Goal: Transaction & Acquisition: Purchase product/service

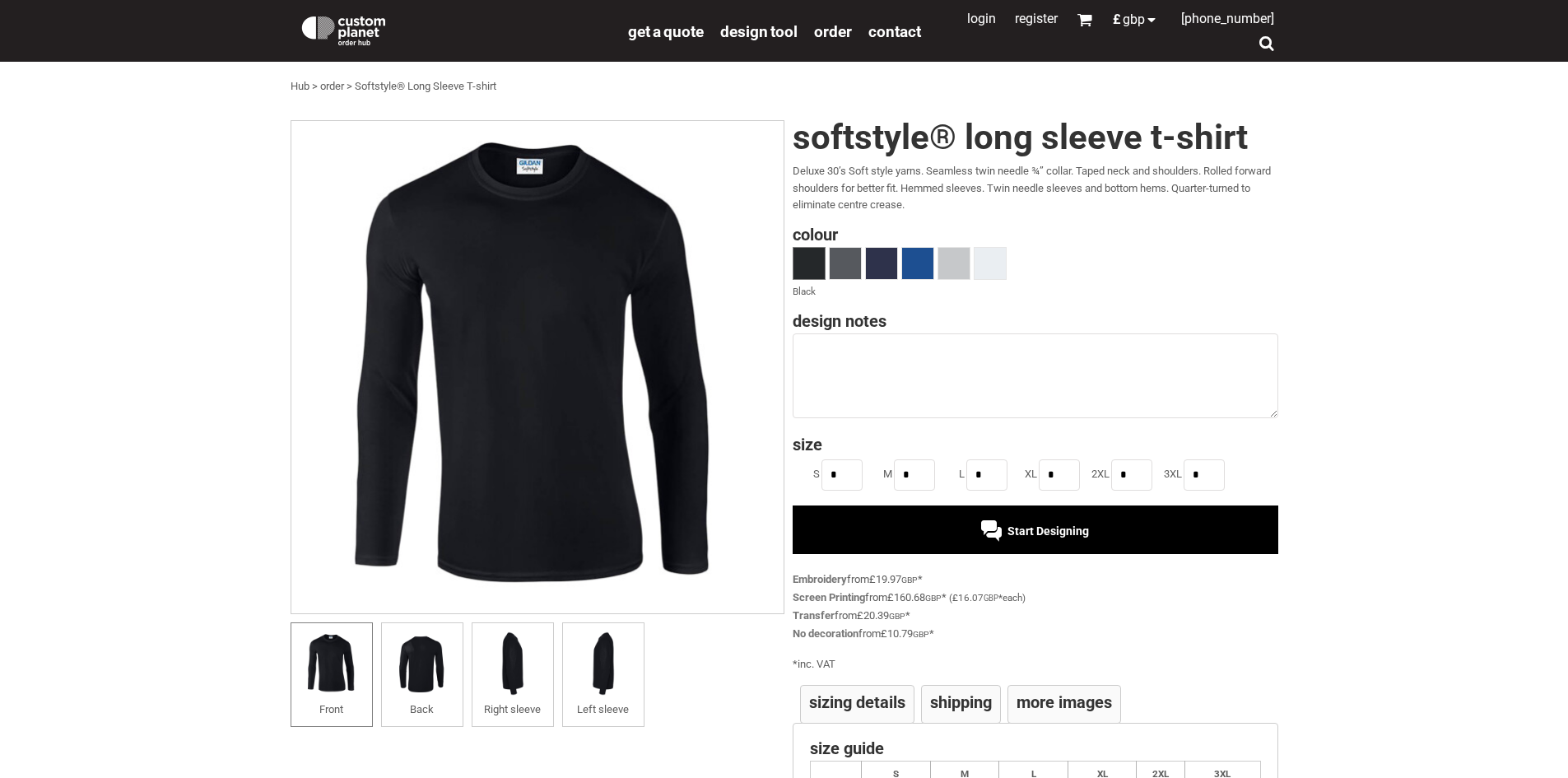
drag, startPoint x: 534, startPoint y: 282, endPoint x: 568, endPoint y: 327, distance: 56.4
click at [564, 332] on img at bounding box center [537, 367] width 494 height 494
drag, startPoint x: 568, startPoint y: 327, endPoint x: 670, endPoint y: 283, distance: 111.1
click at [590, 310] on img at bounding box center [537, 367] width 494 height 494
click at [915, 261] on span at bounding box center [917, 263] width 31 height 31
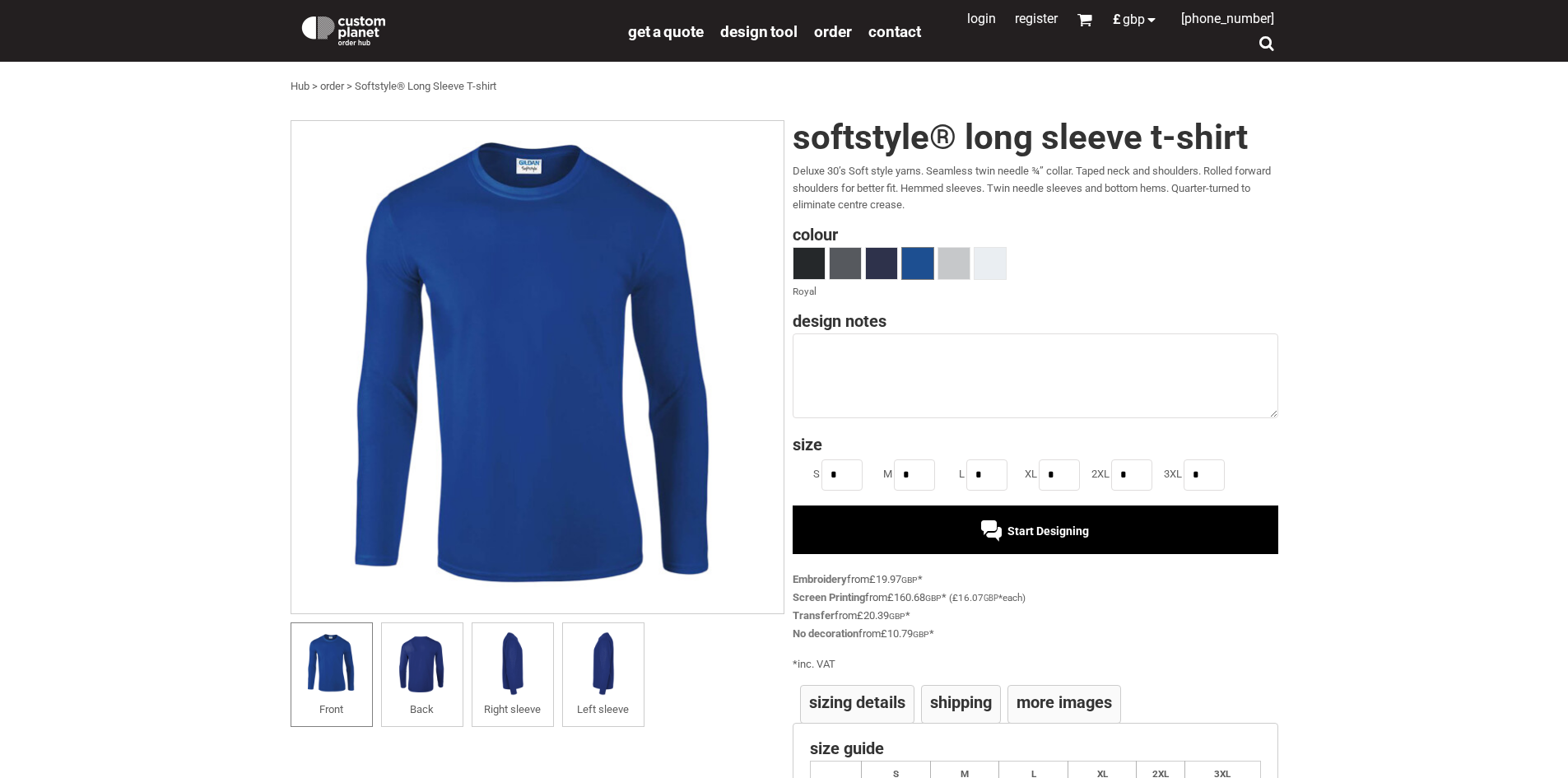
drag, startPoint x: 512, startPoint y: 318, endPoint x: 490, endPoint y: 386, distance: 71.5
click at [530, 347] on img at bounding box center [537, 367] width 494 height 494
click at [911, 518] on div "Start Designing" at bounding box center [1034, 529] width 485 height 47
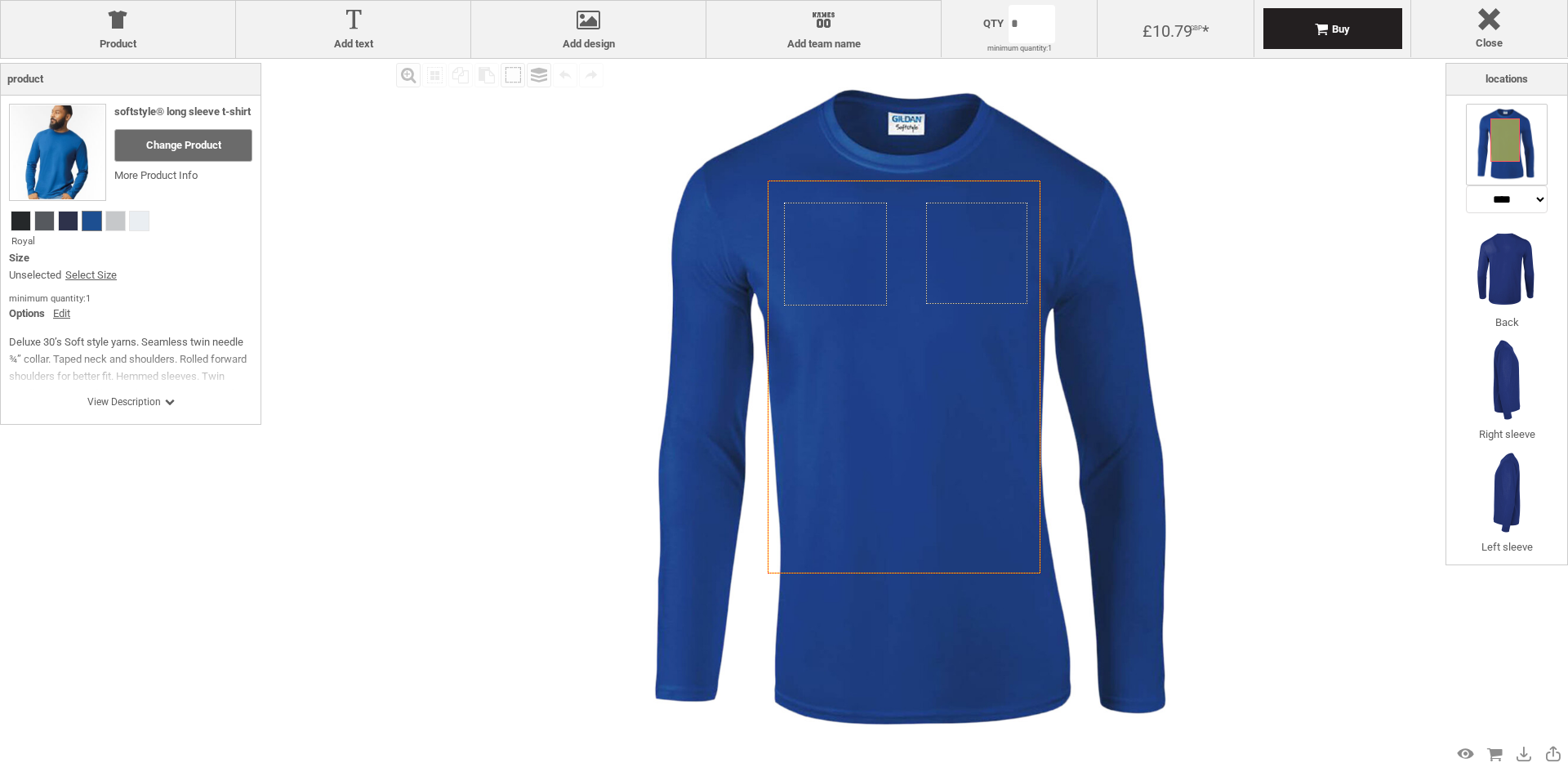
select select "*******"
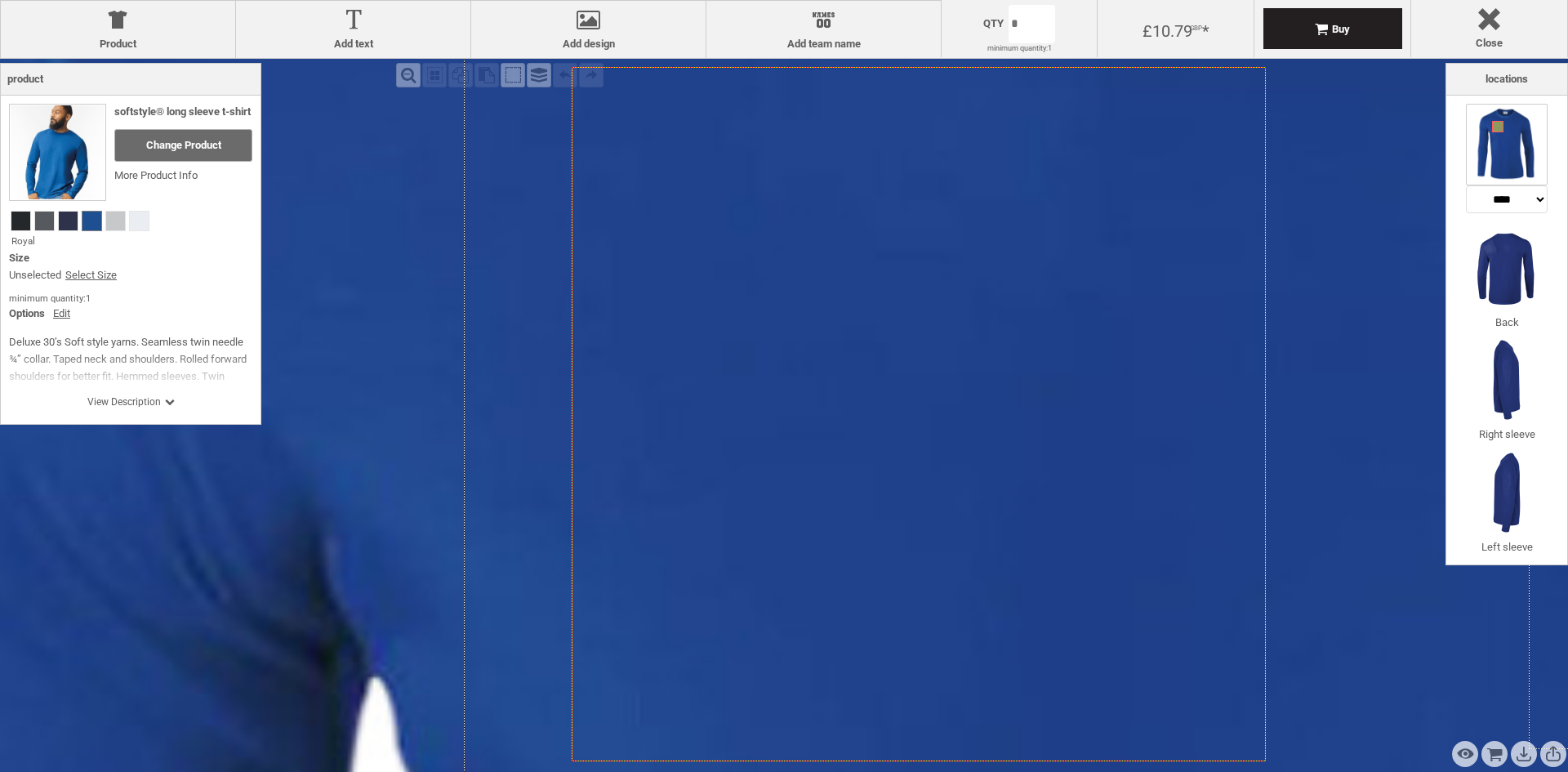
click at [827, 296] on icon "Created with [PERSON_NAME] 2.1.2" at bounding box center [918, 413] width 694 height 694
drag, startPoint x: 942, startPoint y: 254, endPoint x: 704, endPoint y: 312, distance: 245.0
click at [701, 308] on icon "Created with [PERSON_NAME] 2.1.2" at bounding box center [918, 413] width 694 height 694
